Goal: Transaction & Acquisition: Register for event/course

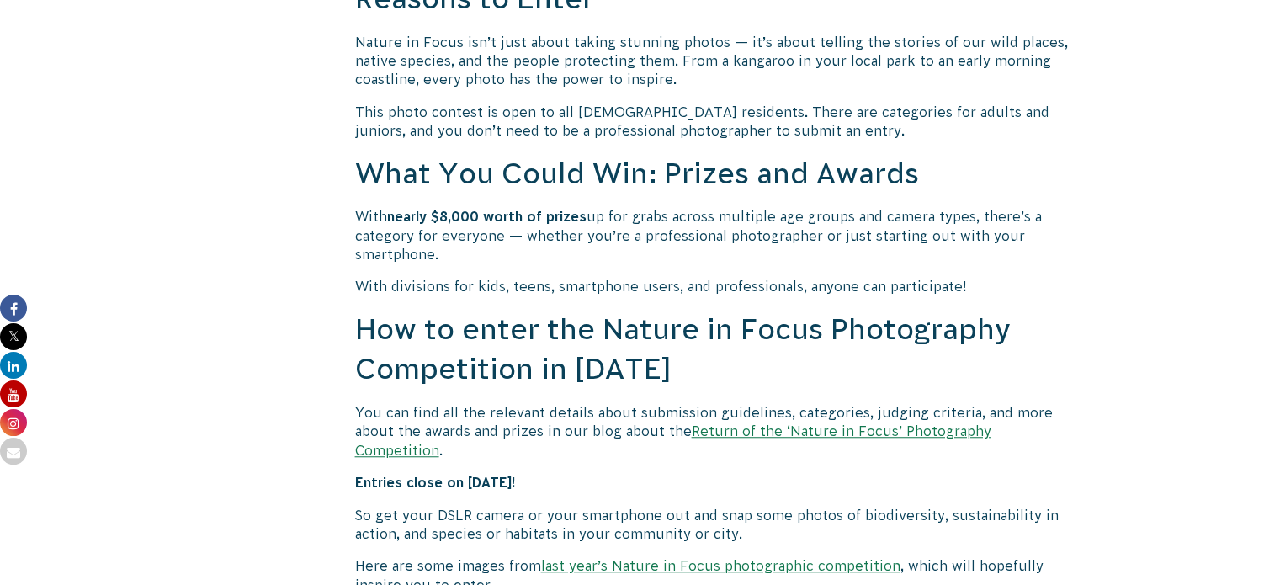
scroll to position [1241, 0]
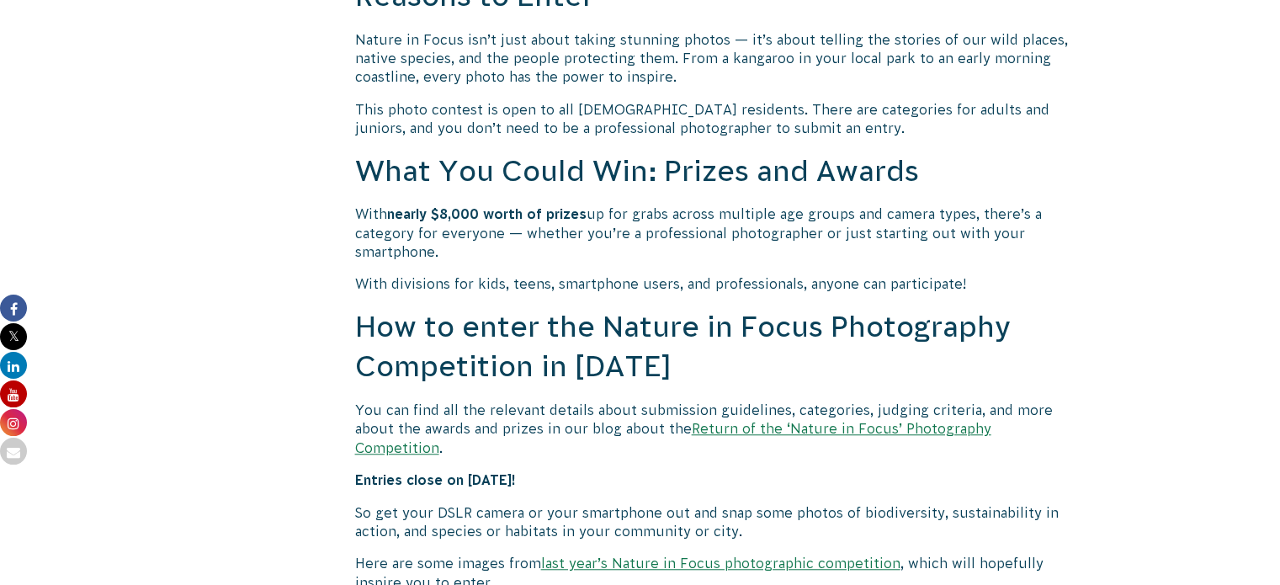
click at [734, 429] on link "Return of the ‘Nature in Focus’ Photography Competition" at bounding box center [673, 438] width 636 height 34
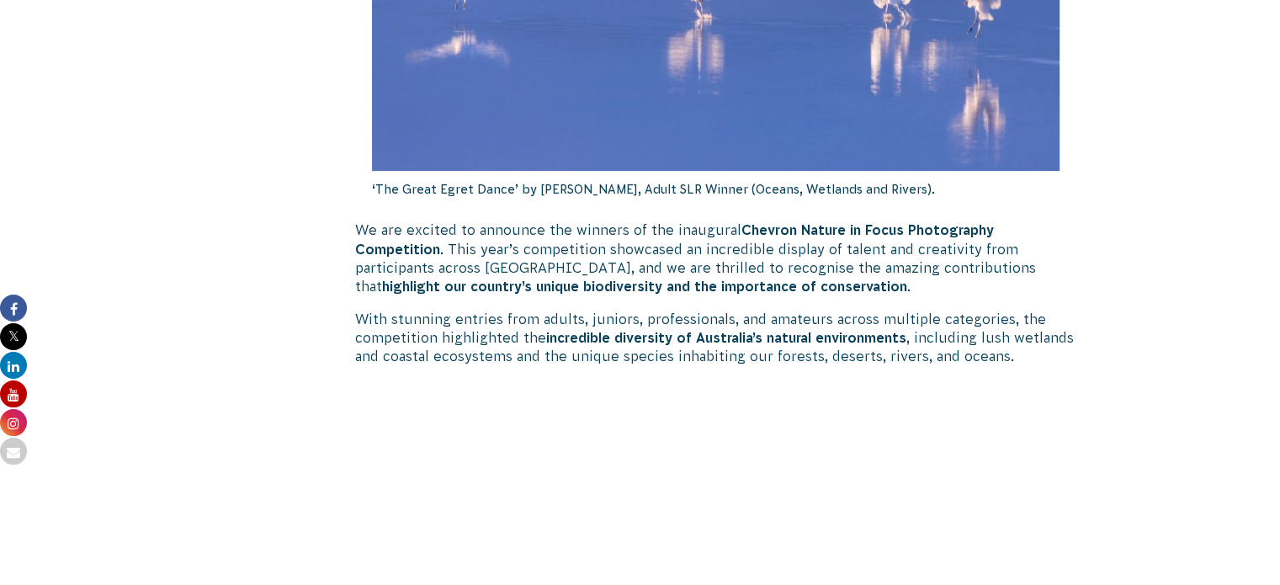
scroll to position [709, 0]
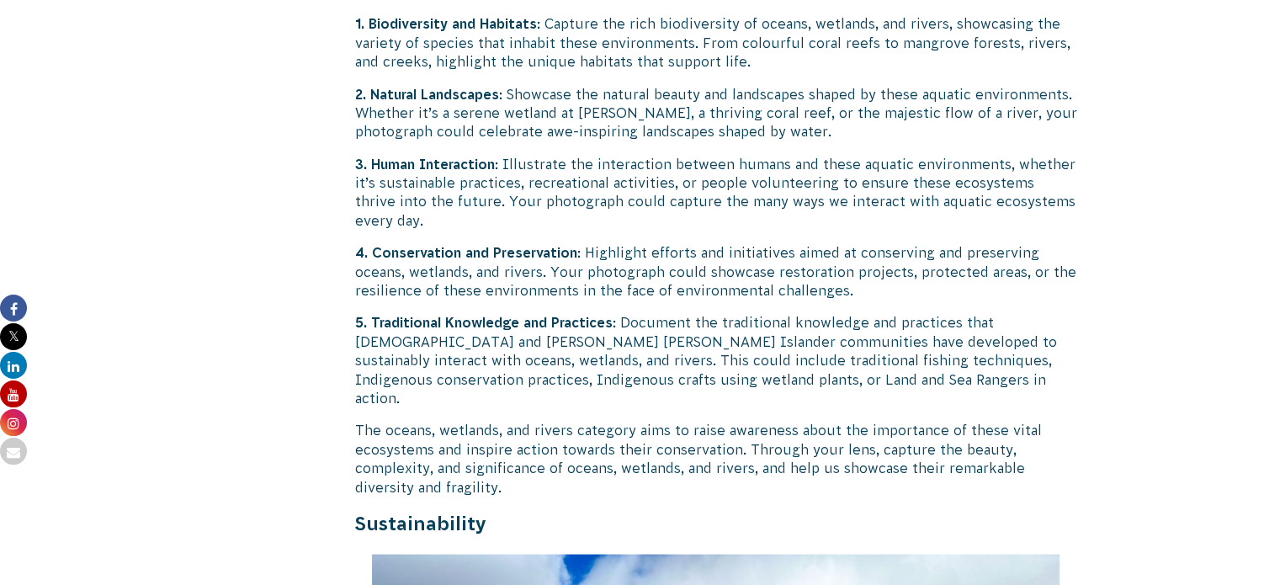
scroll to position [3349, 0]
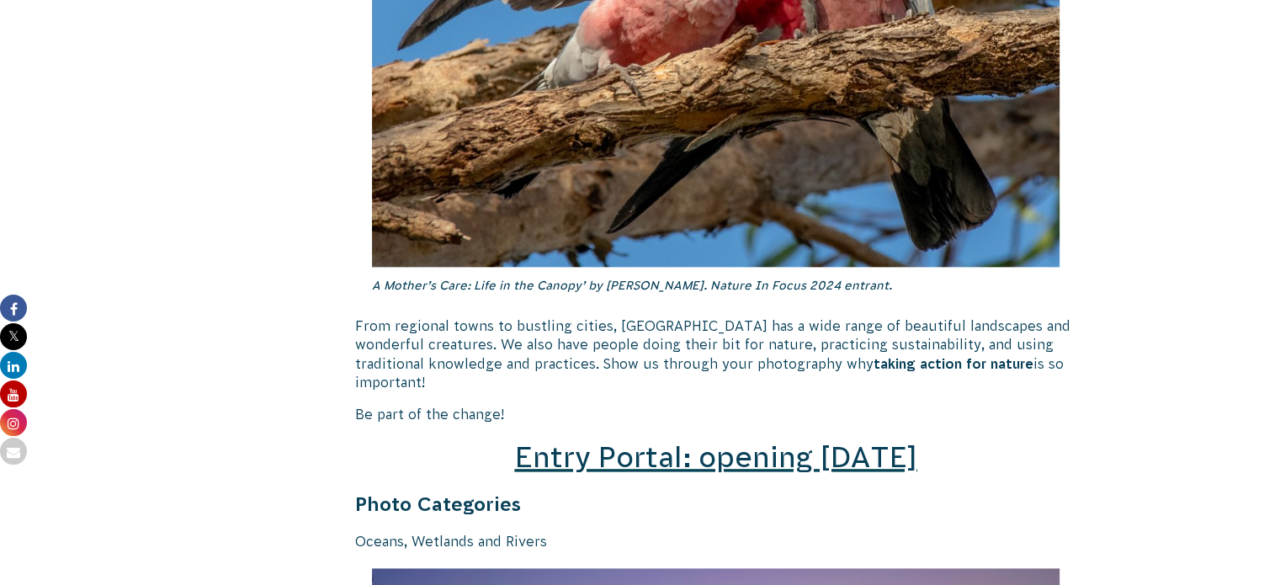
scroll to position [2147, 0]
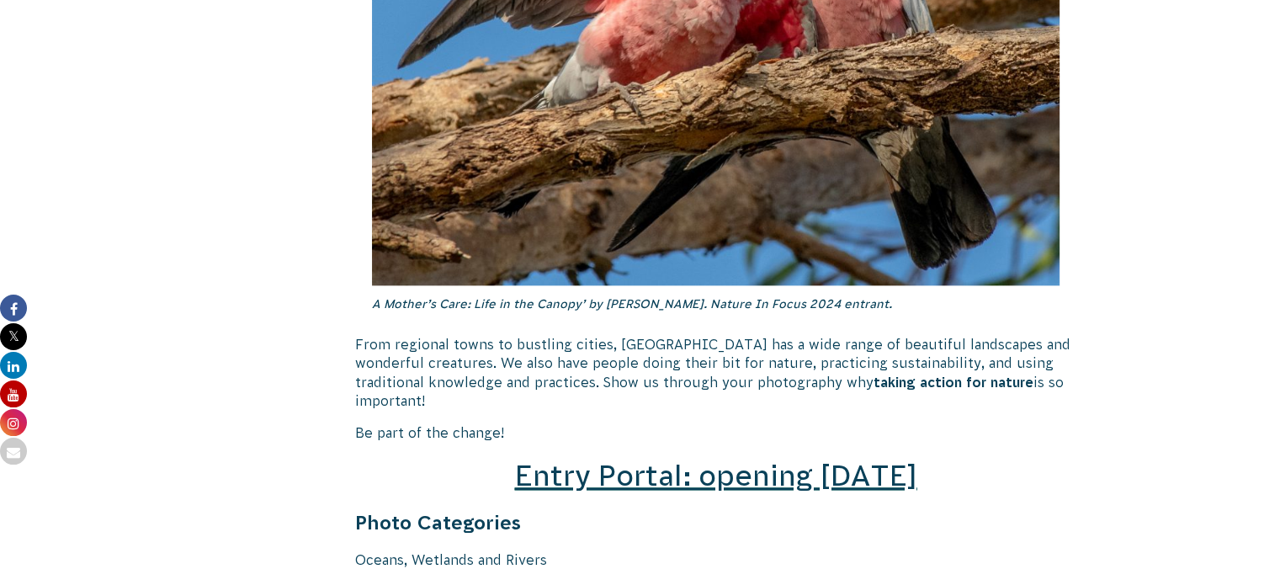
click at [643, 464] on span "Entry Portal: opening [DATE]" at bounding box center [715, 475] width 402 height 32
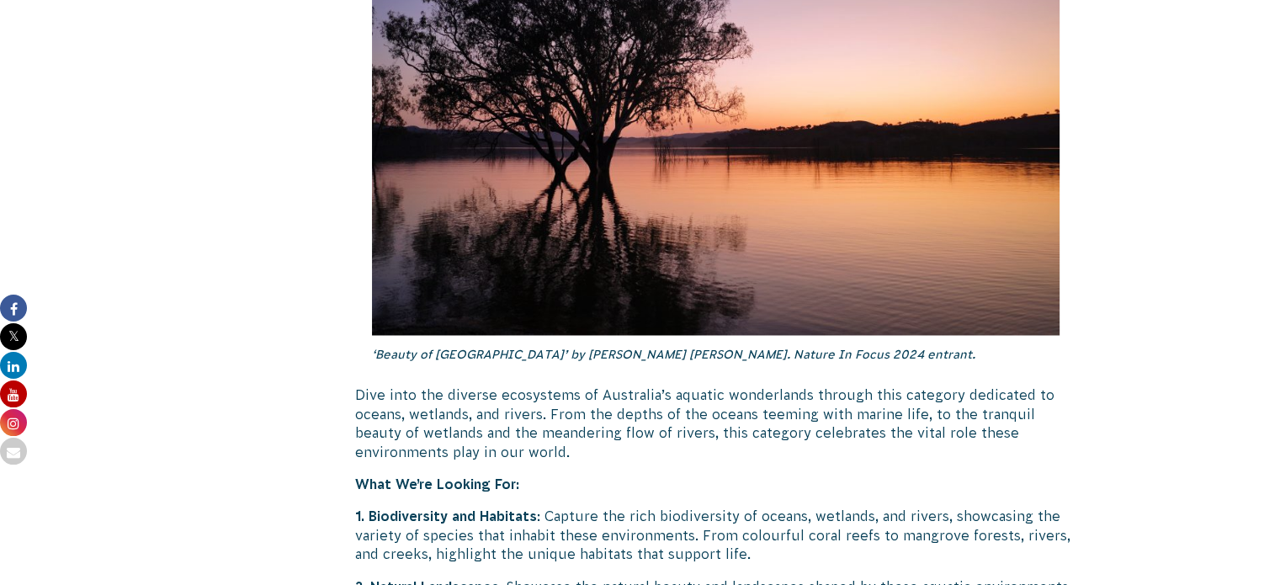
scroll to position [2575, 0]
